Goal: Transaction & Acquisition: Purchase product/service

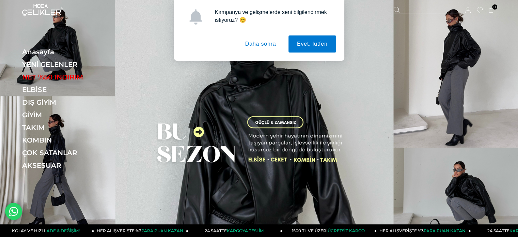
click at [260, 49] on button "Daha sonra" at bounding box center [261, 43] width 48 height 17
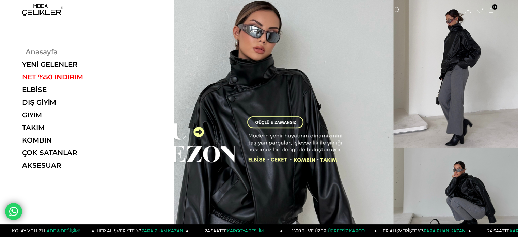
click at [32, 51] on link "Anasayfa" at bounding box center [69, 52] width 94 height 8
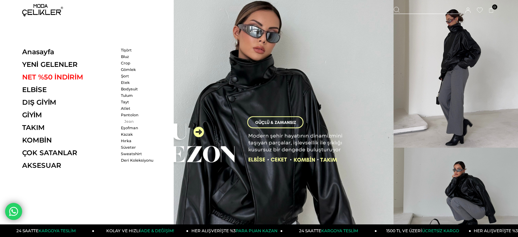
click at [126, 119] on link "Jean" at bounding box center [140, 121] width 39 height 5
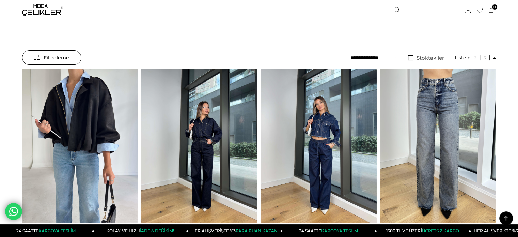
scroll to position [7, 0]
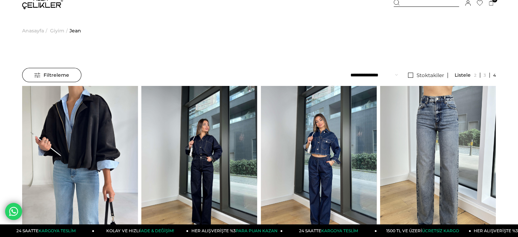
click at [58, 31] on span "Giyim" at bounding box center [57, 30] width 14 height 35
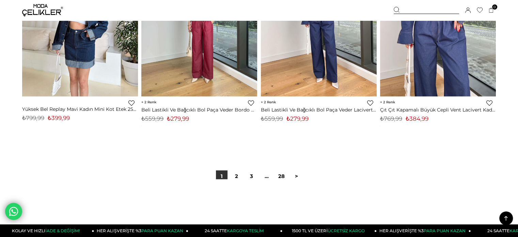
scroll to position [4186, 0]
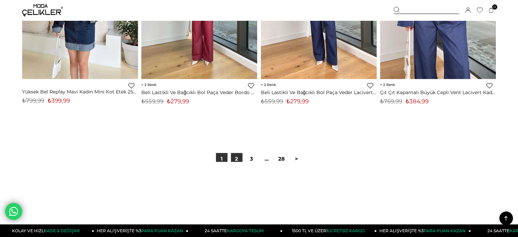
click at [238, 159] on link "2" at bounding box center [237, 159] width 12 height 12
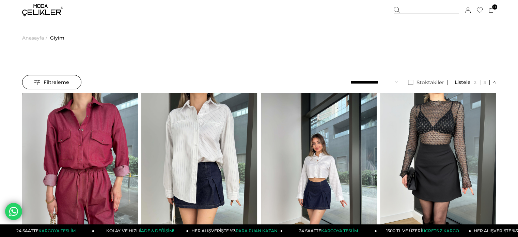
click at [61, 84] on span "Filtreleme" at bounding box center [51, 82] width 35 height 14
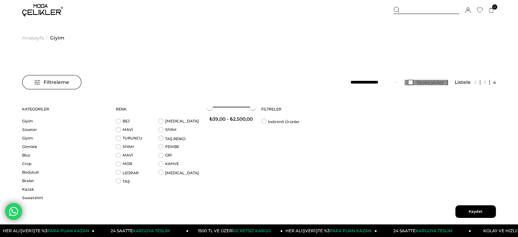
click at [416, 84] on link "Stoktakiler" at bounding box center [426, 82] width 43 height 5
click at [481, 207] on span "Kaydet" at bounding box center [476, 211] width 41 height 13
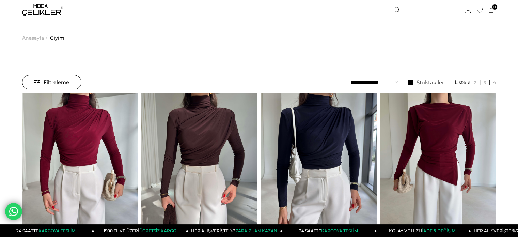
click at [380, 83] on select "**********" at bounding box center [374, 82] width 47 height 14
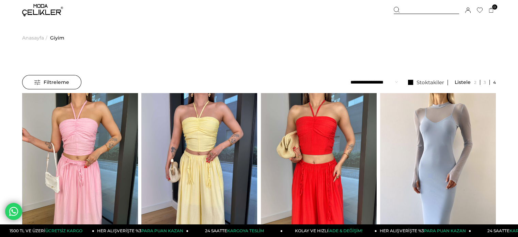
click at [368, 82] on select "**********" at bounding box center [374, 82] width 47 height 14
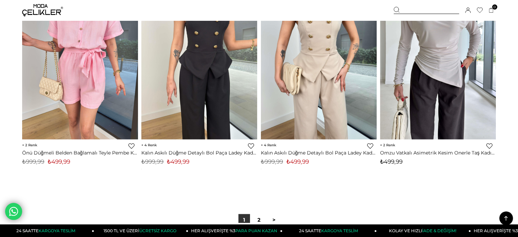
scroll to position [4244, 0]
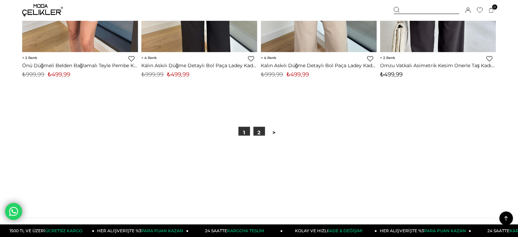
click at [255, 132] on link "2" at bounding box center [260, 133] width 12 height 12
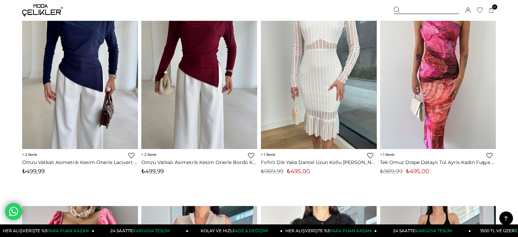
scroll to position [94, 0]
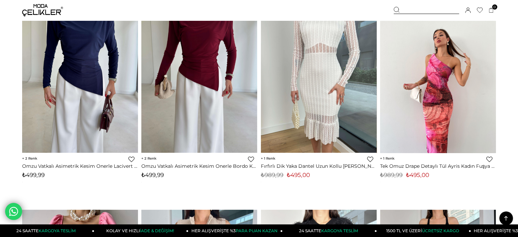
click at [444, 108] on img at bounding box center [438, 76] width 116 height 154
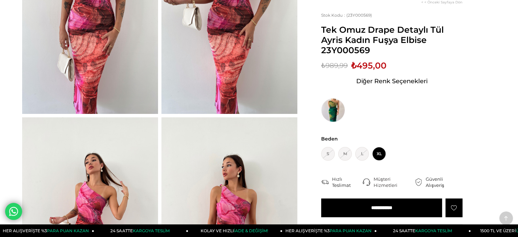
scroll to position [136, 0]
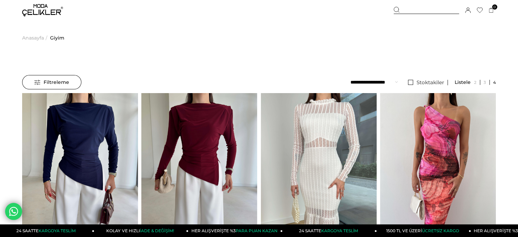
click at [55, 38] on span "Giyim" at bounding box center [57, 37] width 14 height 35
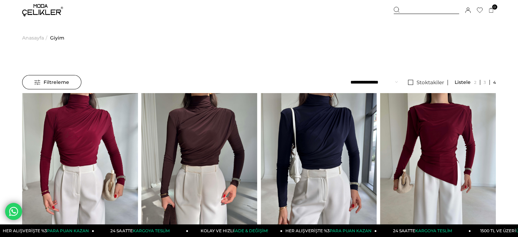
click at [50, 85] on span "Filtreleme" at bounding box center [51, 82] width 35 height 14
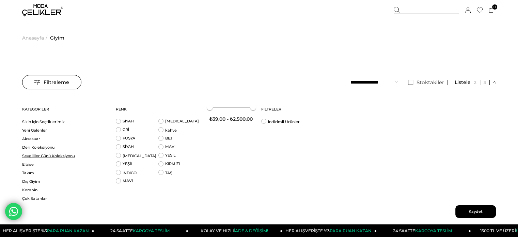
scroll to position [213, 0]
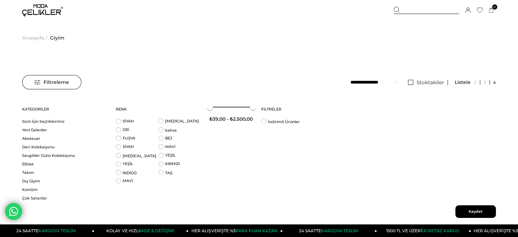
click at [481, 212] on span "Kaydet" at bounding box center [476, 211] width 41 height 13
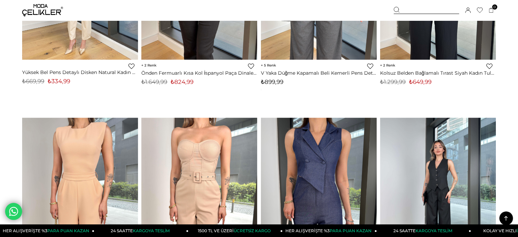
scroll to position [3366, 0]
